Goal: Submit feedback/report problem

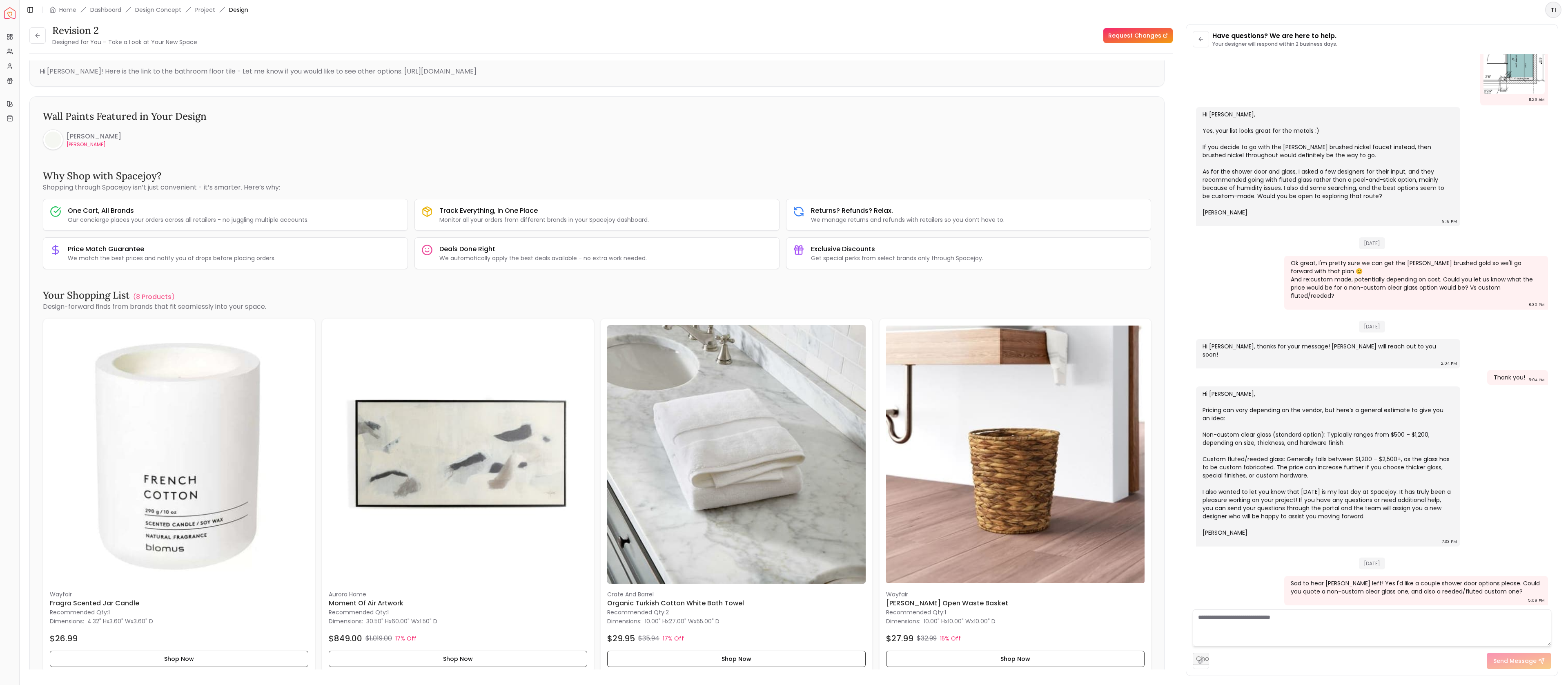
scroll to position [722, 0]
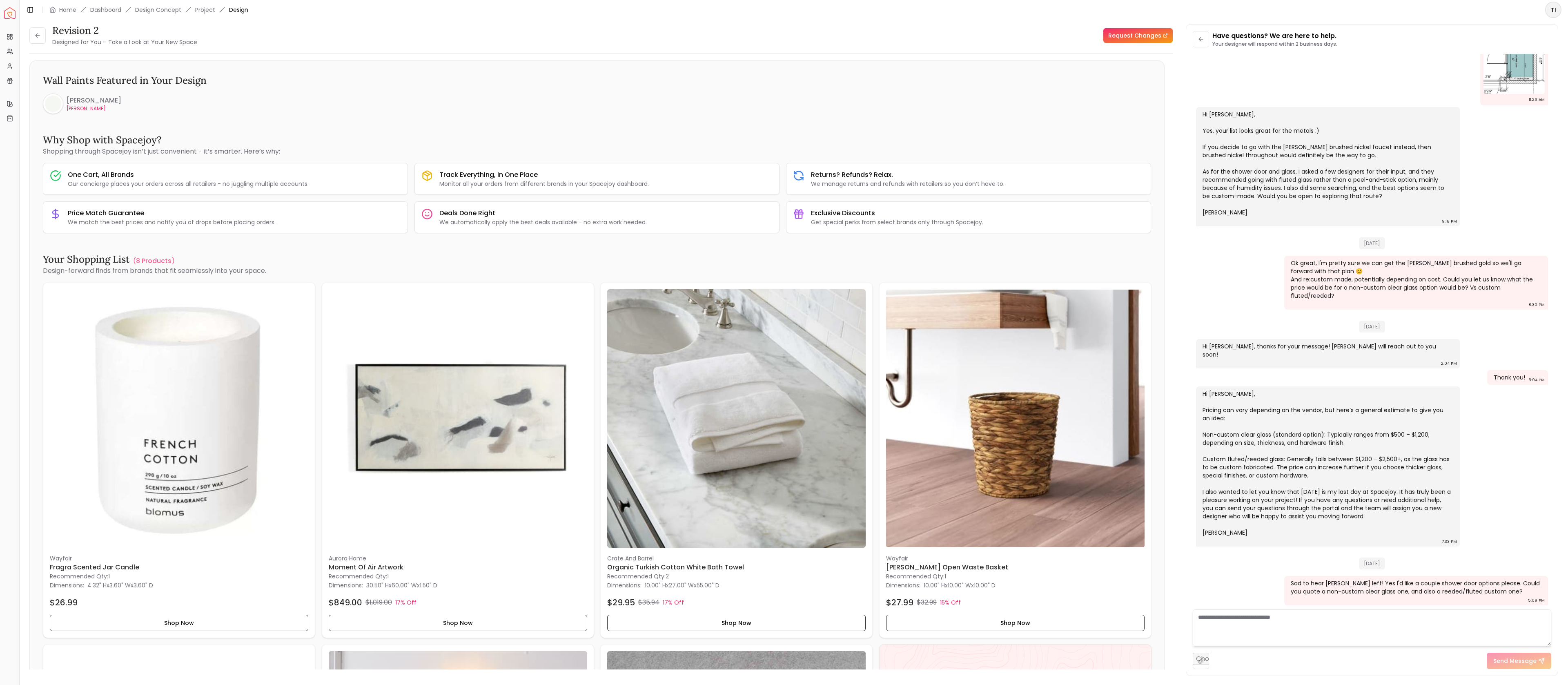
click at [1398, 644] on textarea at bounding box center [1372, 627] width 358 height 37
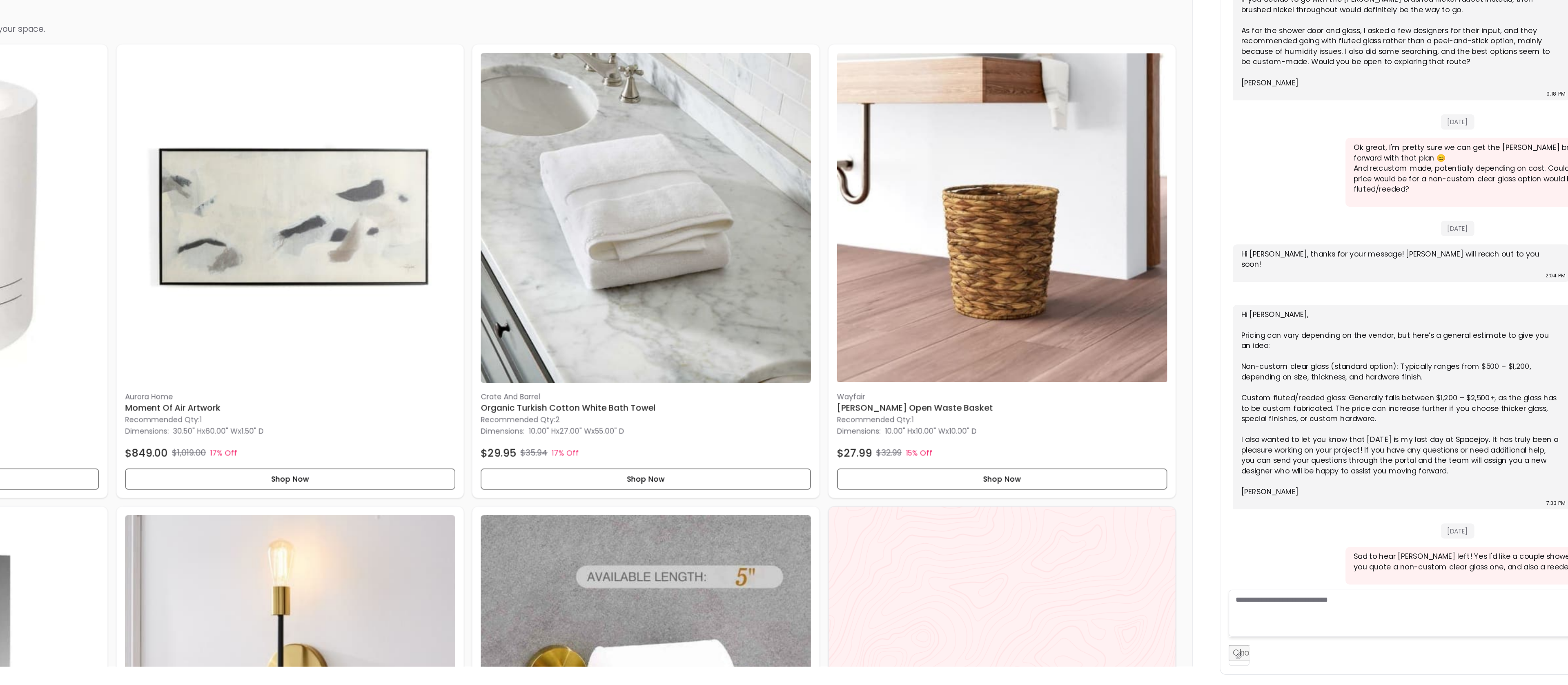
scroll to position [821, 0]
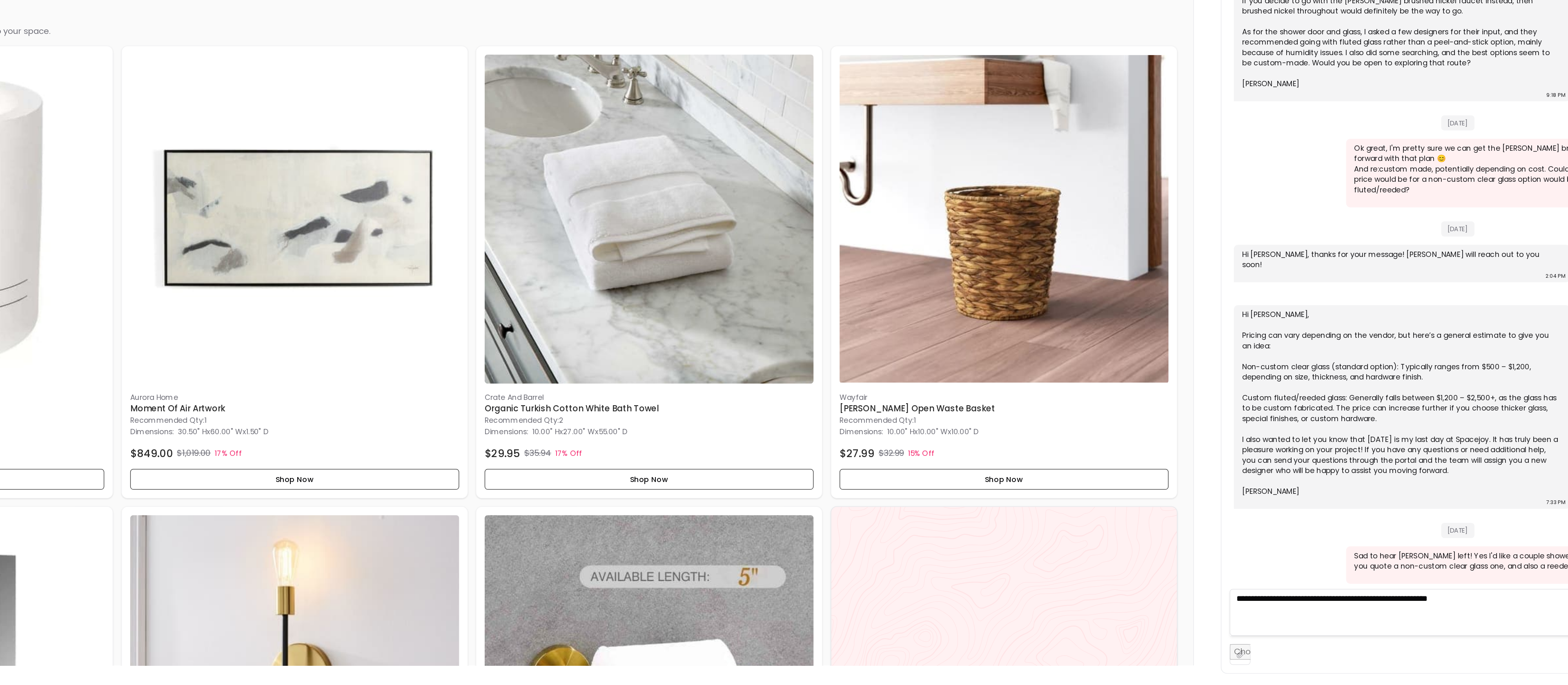
type textarea "**********"
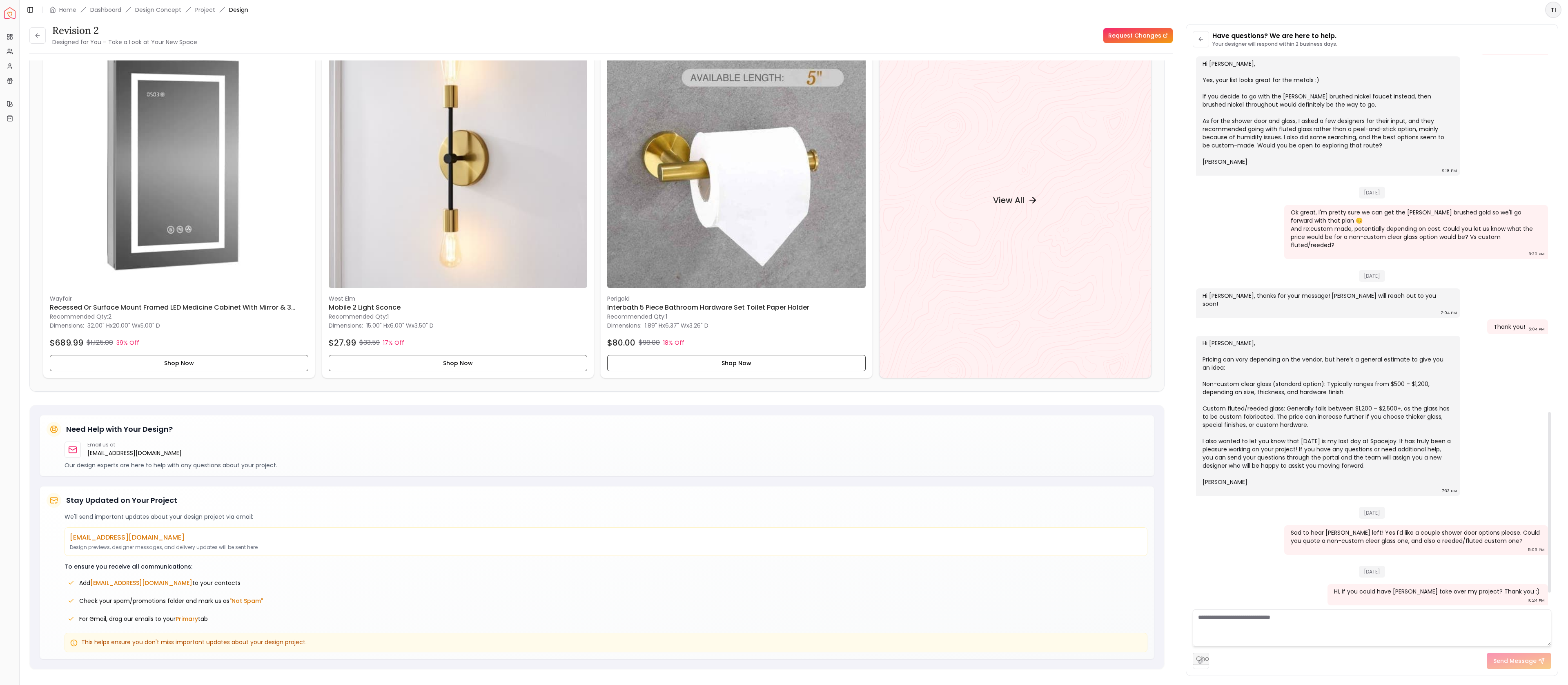
scroll to position [1342, 0]
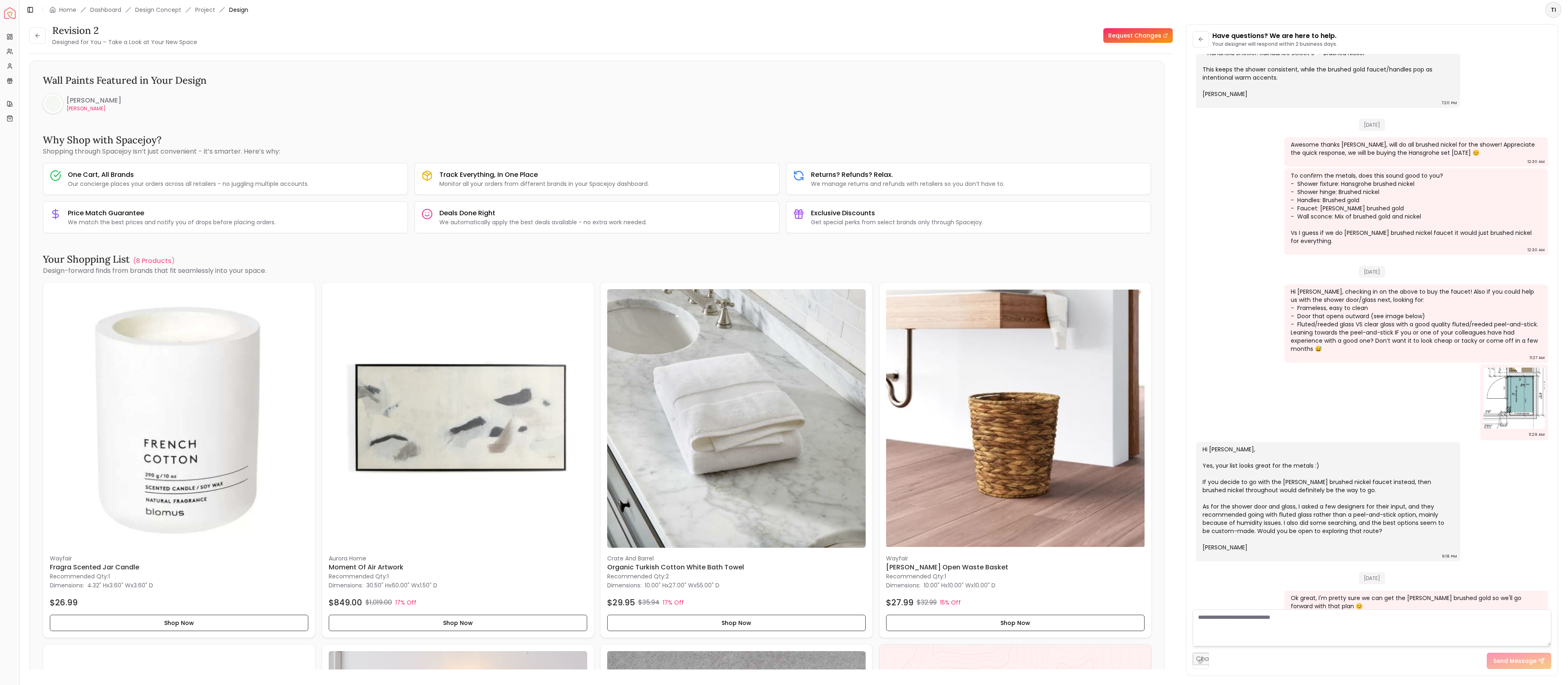
scroll to position [598, 0]
